Goal: Task Accomplishment & Management: Manage account settings

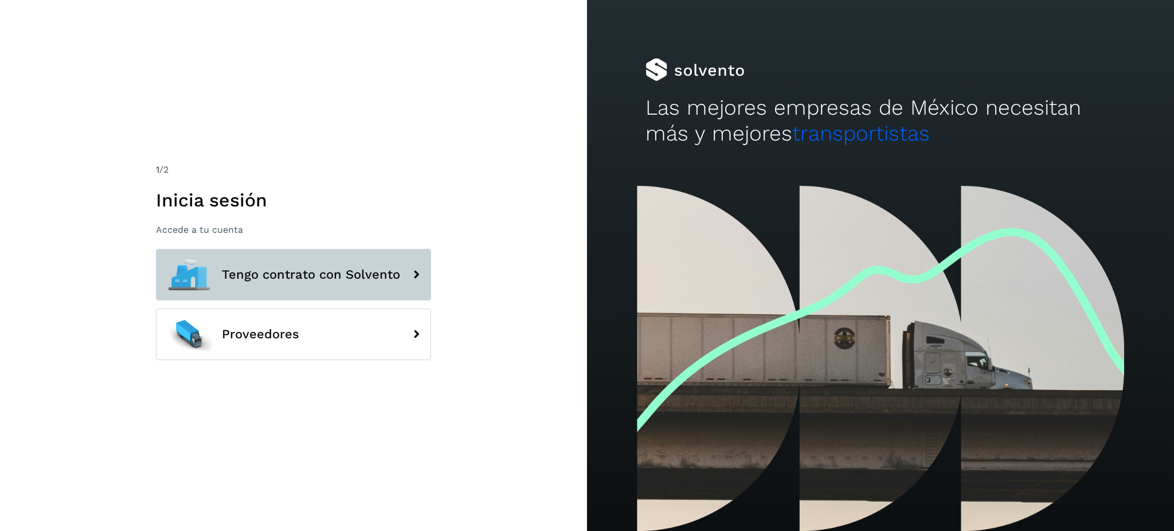
click at [308, 268] on span "Tengo contrato con Solvento" at bounding box center [311, 275] width 178 height 14
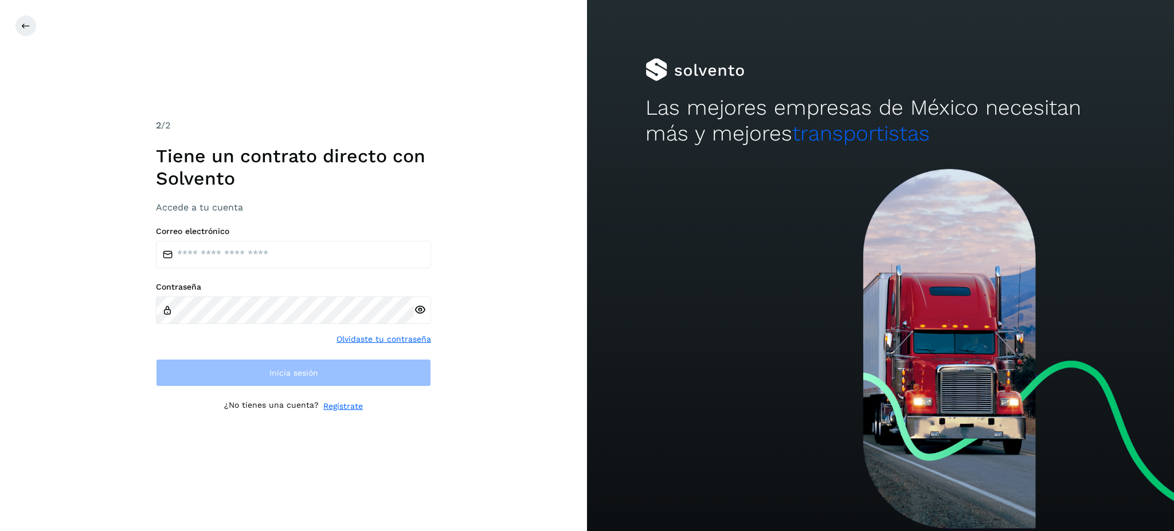
click at [258, 240] on div "Correo electrónico" at bounding box center [293, 247] width 275 height 42
click at [246, 254] on input "email" at bounding box center [293, 255] width 275 height 28
type input "**********"
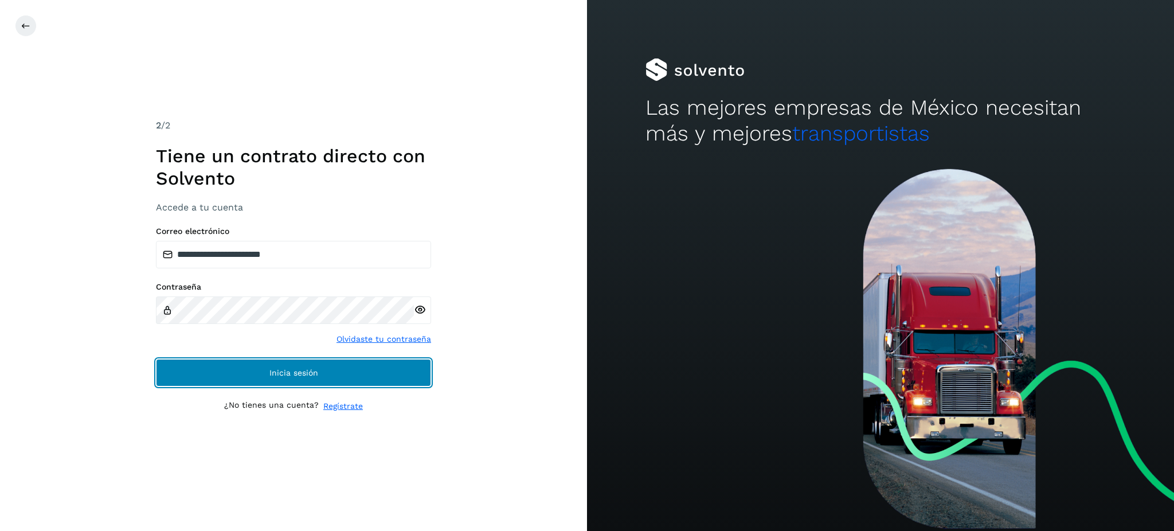
click at [272, 374] on span "Inicia sesión" at bounding box center [293, 373] width 49 height 8
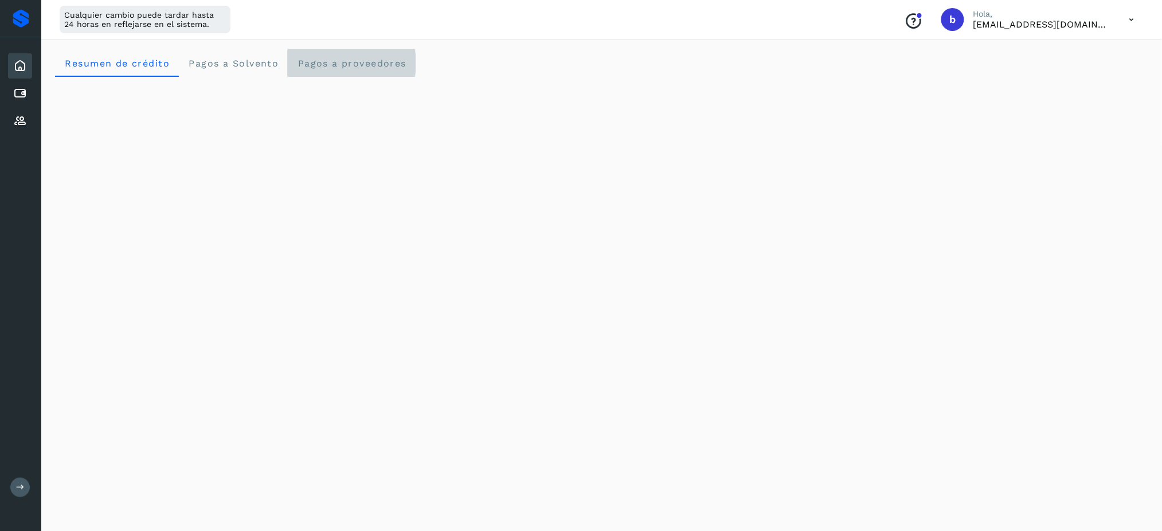
click at [369, 63] on span "Pagos a proveedores" at bounding box center [351, 63] width 109 height 11
click at [241, 73] on Solvento "Pagos a Solvento" at bounding box center [233, 63] width 109 height 28
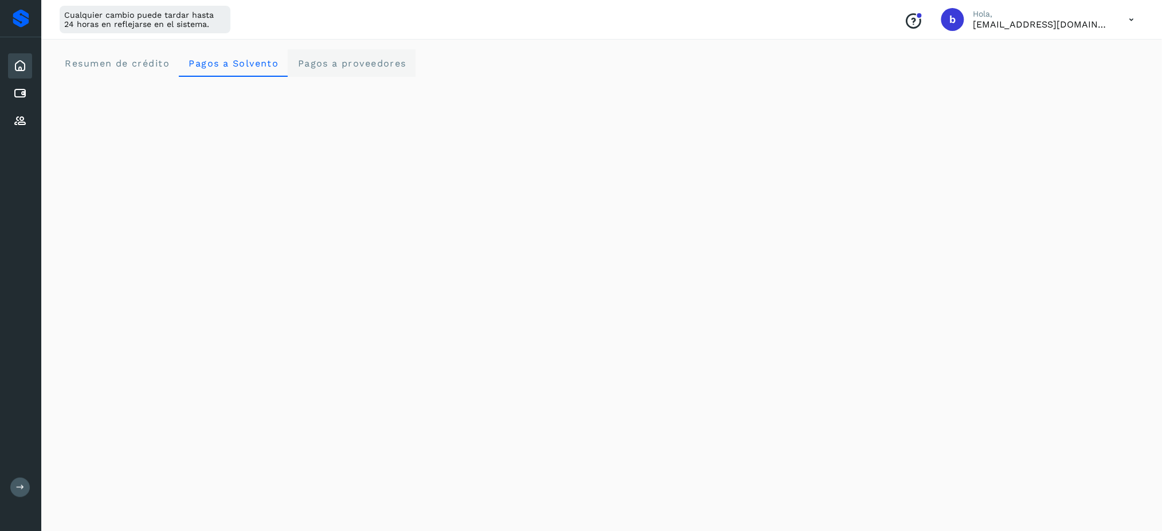
click at [375, 61] on span "Pagos a proveedores" at bounding box center [351, 63] width 109 height 11
click at [194, 62] on span "Pagos a Solvento" at bounding box center [233, 63] width 91 height 11
